Goal: Transaction & Acquisition: Purchase product/service

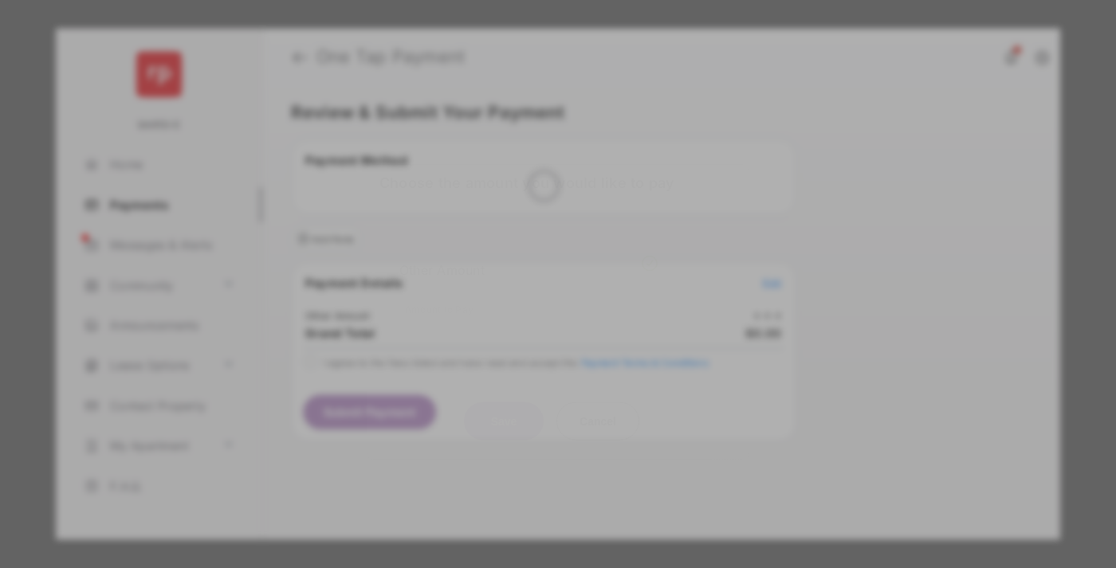
click at [529, 256] on div "Other Amount" at bounding box center [528, 269] width 258 height 27
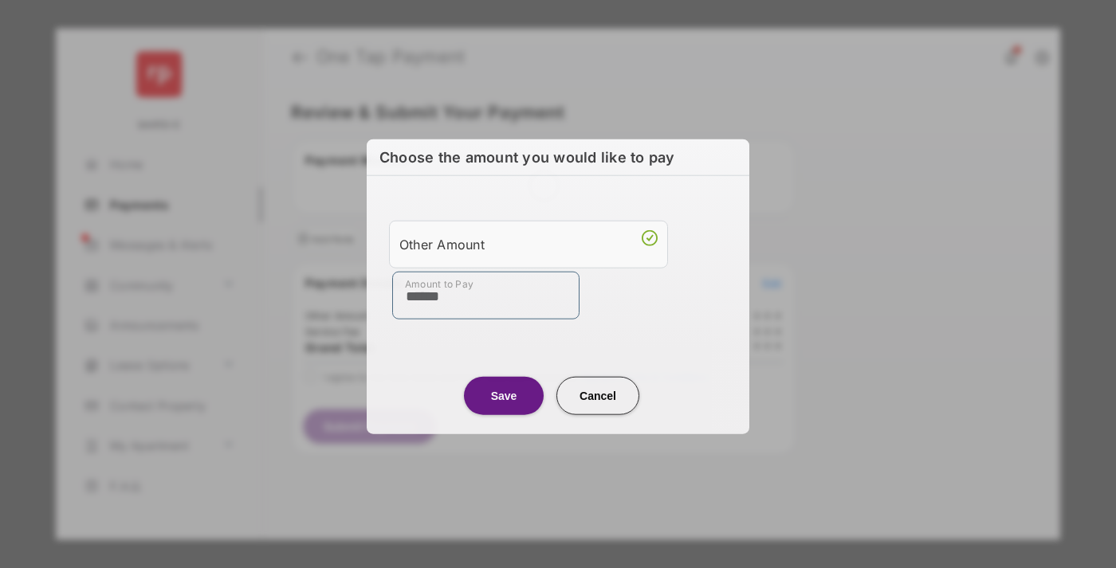
type input "******"
click at [504, 395] on button "Save" at bounding box center [504, 395] width 80 height 38
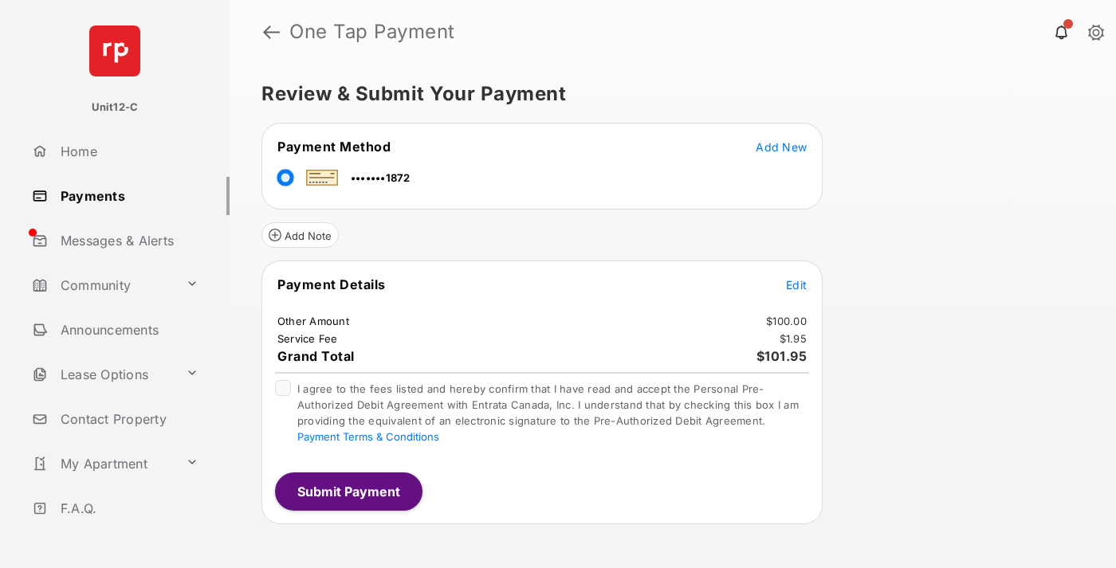
click at [797, 285] on span "Edit" at bounding box center [796, 285] width 21 height 14
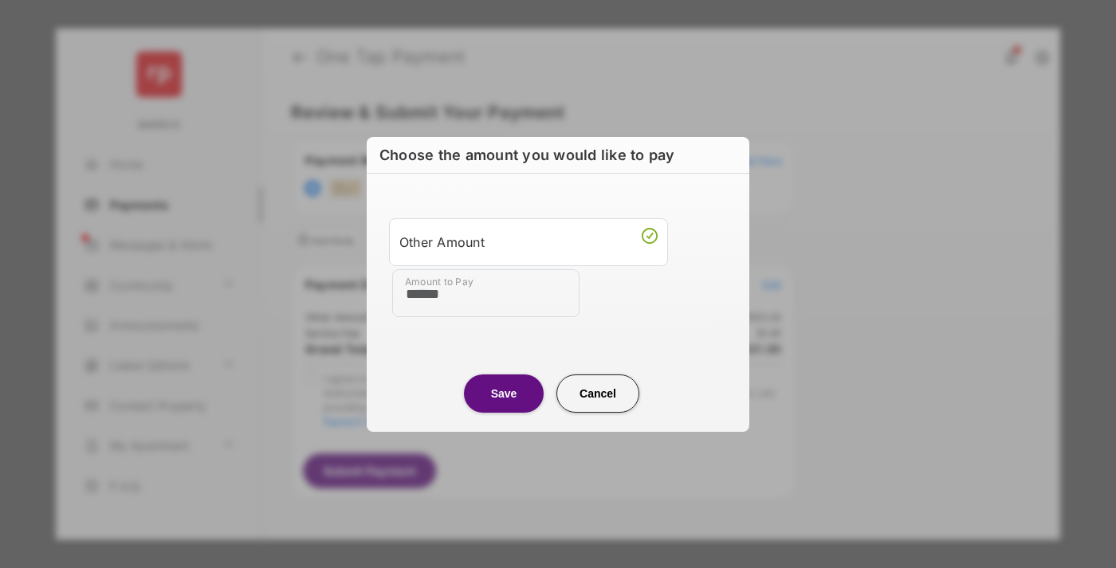
click at [504, 393] on button "Save" at bounding box center [504, 394] width 80 height 38
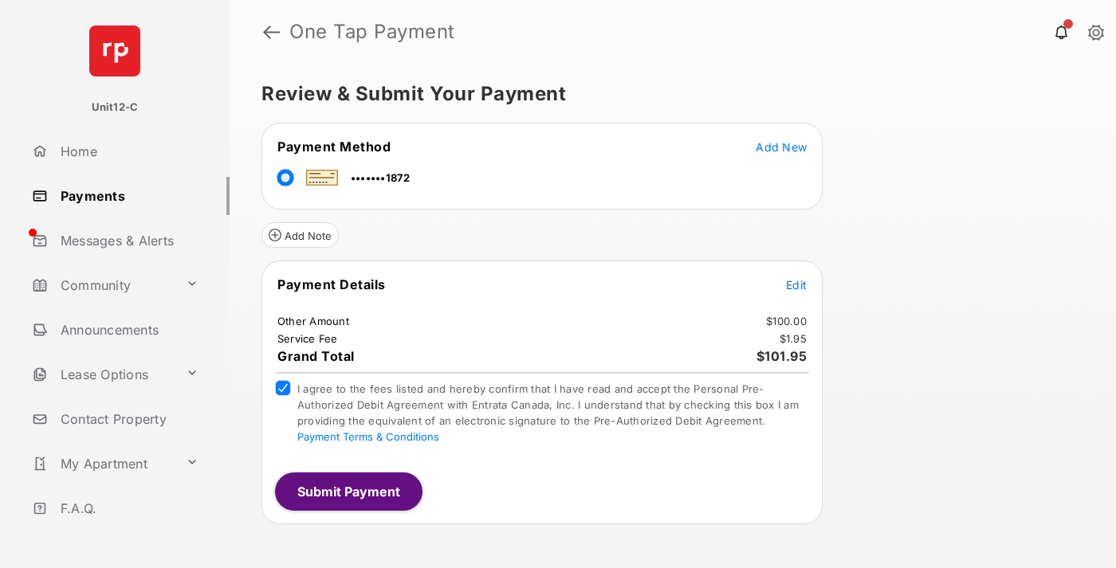
click at [348, 491] on button "Submit Payment" at bounding box center [349, 492] width 148 height 38
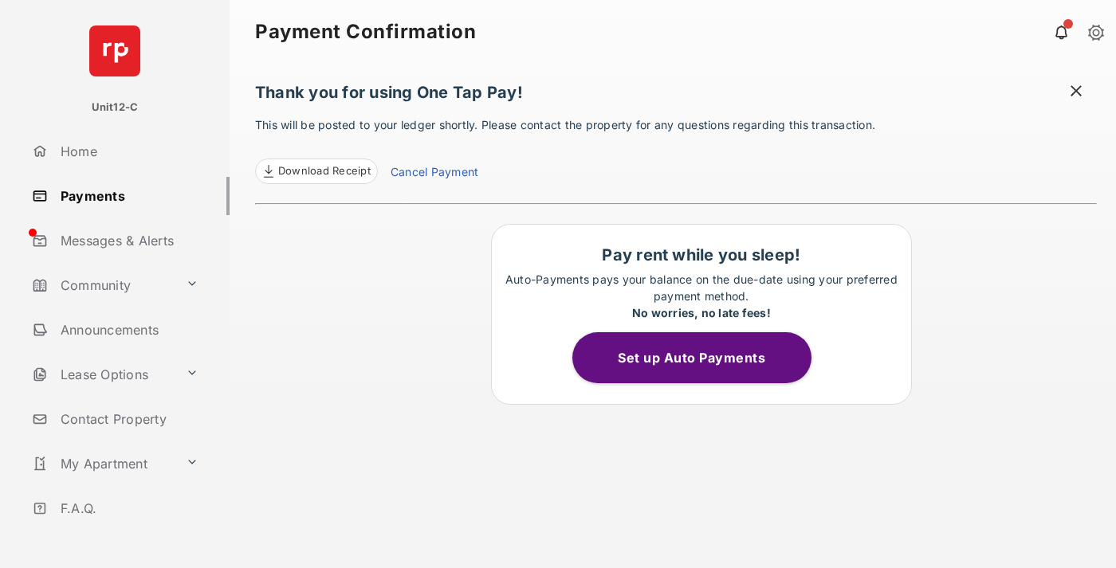
click at [1076, 92] on span at bounding box center [1076, 93] width 16 height 20
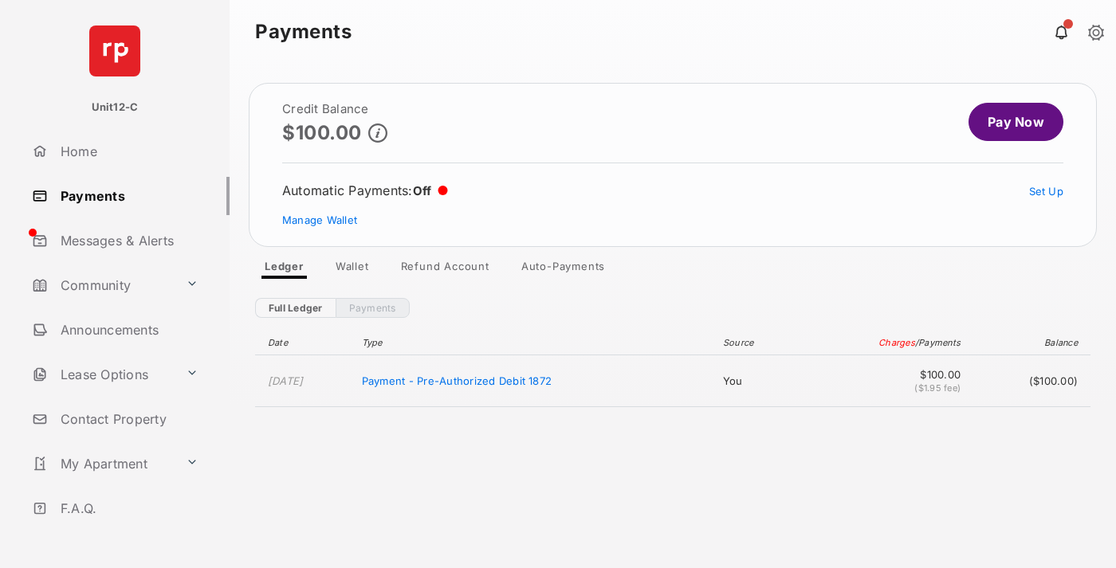
click at [320, 220] on link "Manage Wallet" at bounding box center [319, 220] width 75 height 13
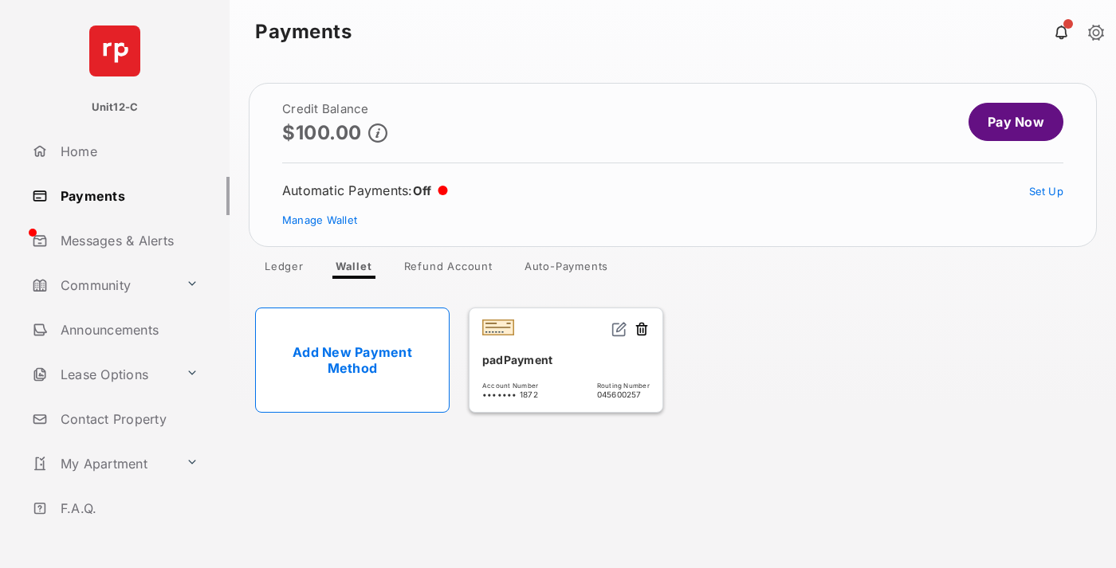
click at [642, 330] on button at bounding box center [642, 330] width 16 height 18
